Goal: Task Accomplishment & Management: Use online tool/utility

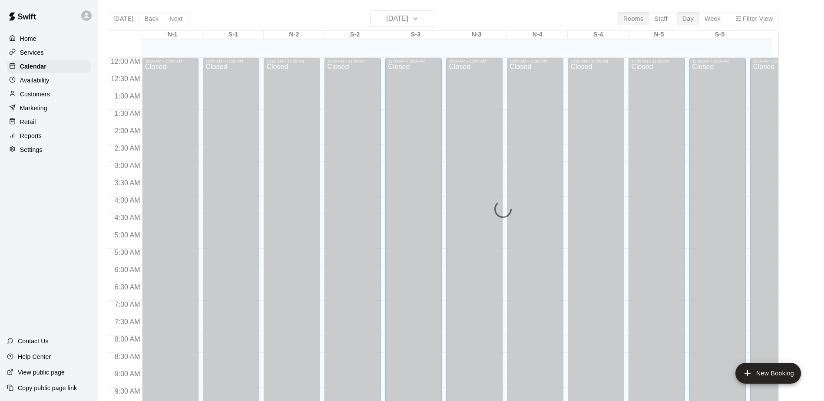
scroll to position [455, 0]
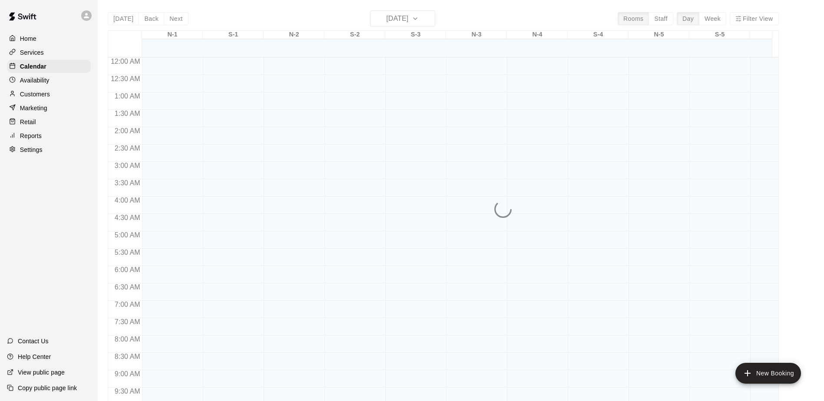
scroll to position [455, 0]
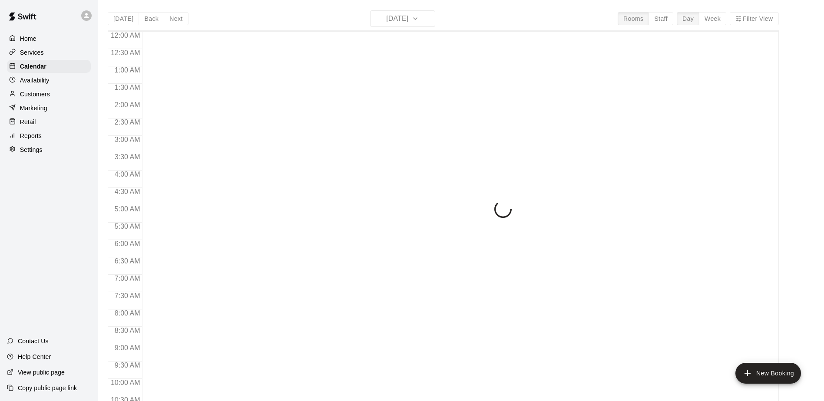
scroll to position [455, 0]
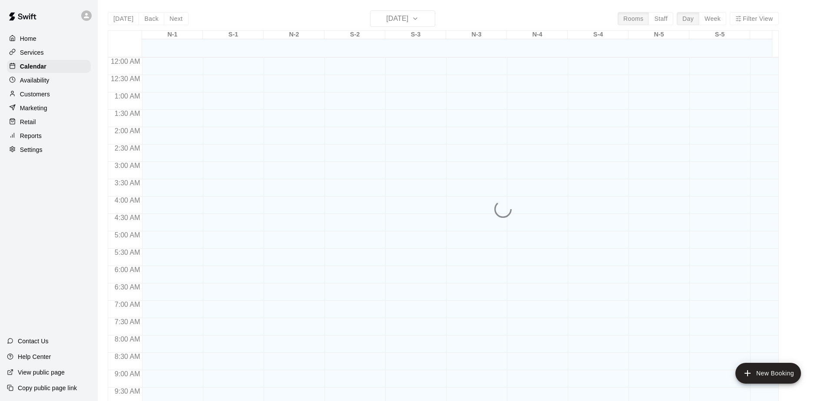
scroll to position [455, 0]
